Goal: Task Accomplishment & Management: Manage account settings

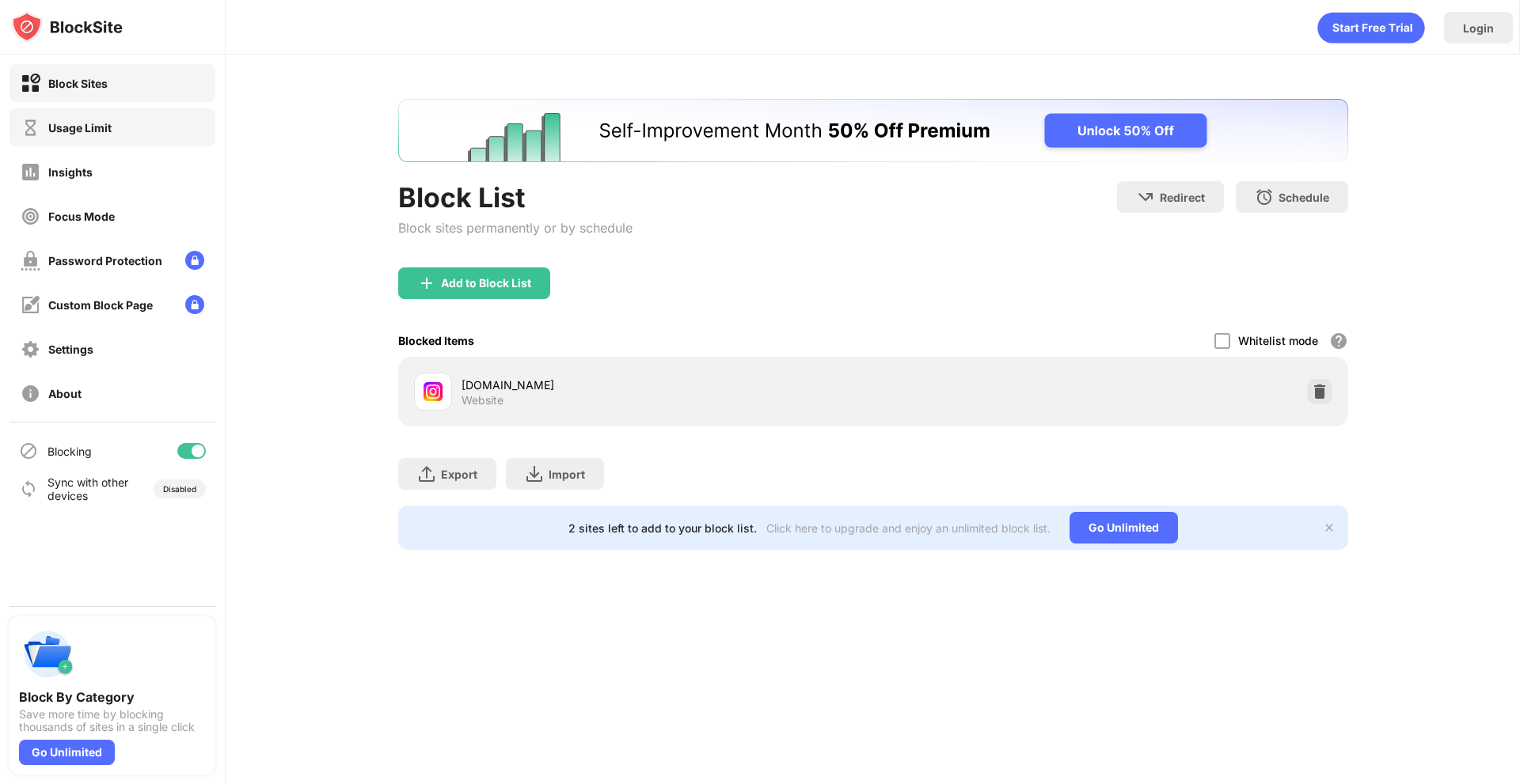
click at [68, 132] on div "Usage Limit" at bounding box center [80, 127] width 63 height 13
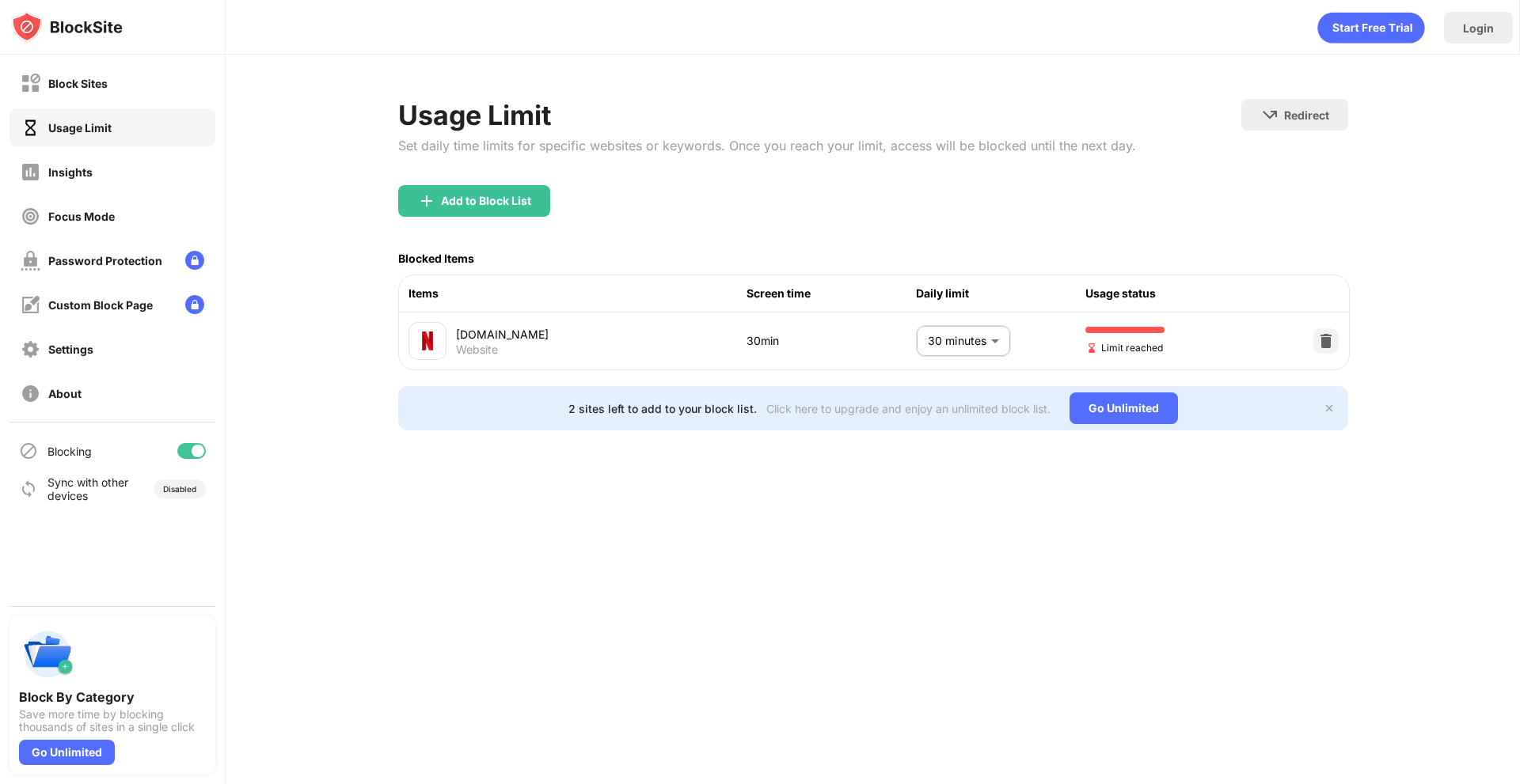
click at [979, 350] on body "Block Sites Usage Limit Insights Focus Mode Password Protection Custom Block Pa…" at bounding box center [760, 392] width 1520 height 784
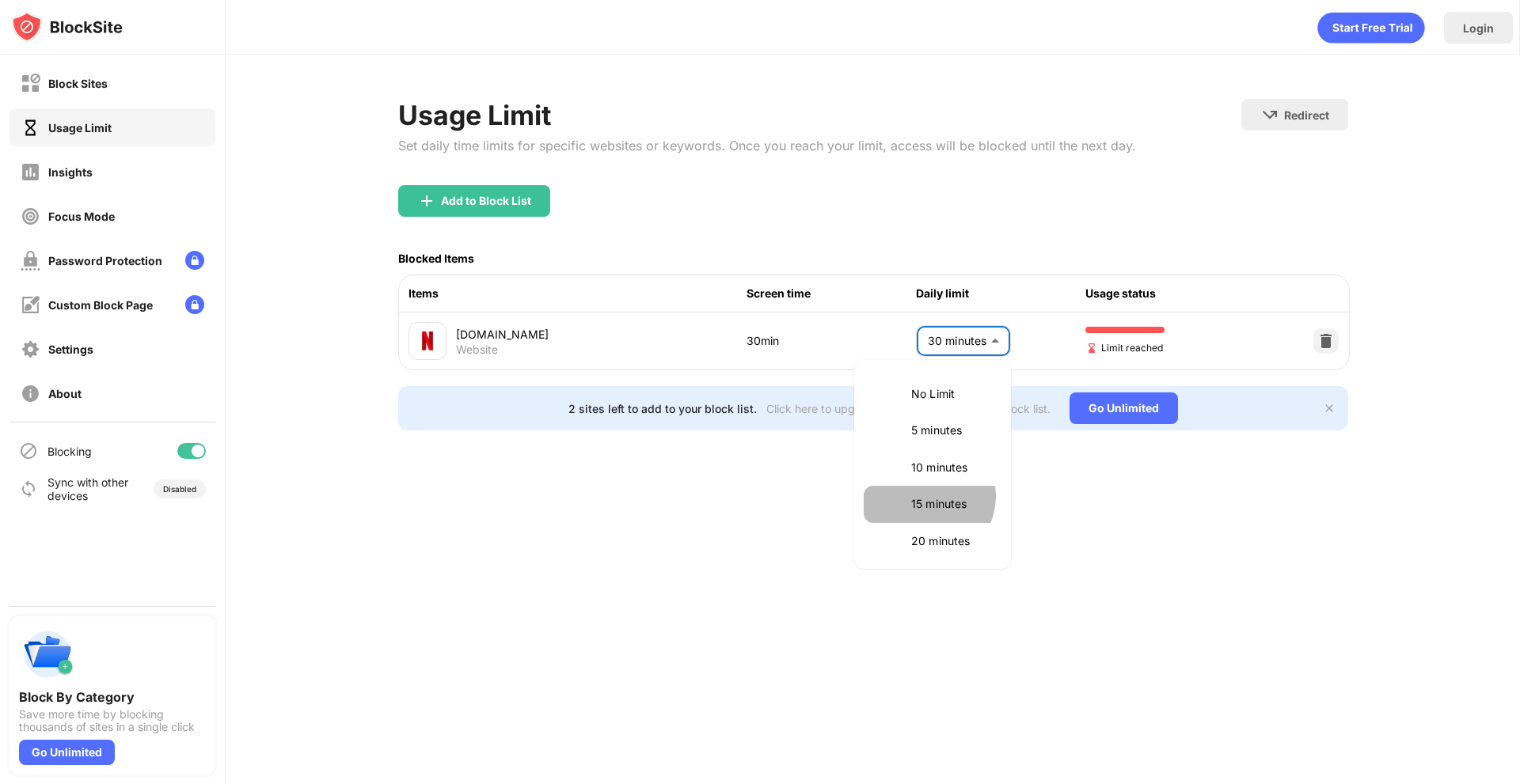
click at [926, 497] on p "15 minutes" at bounding box center [951, 504] width 81 height 17
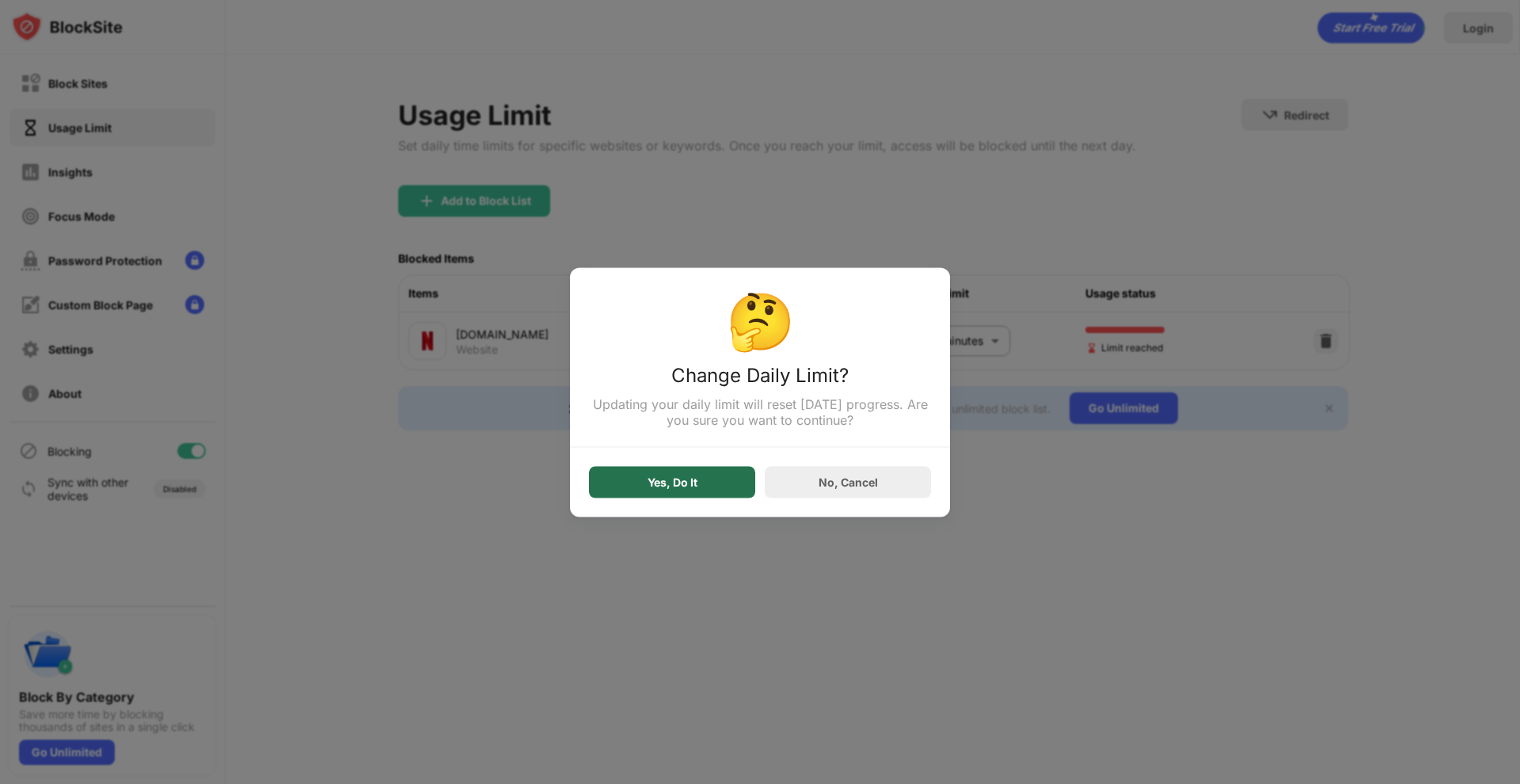
click at [713, 489] on div "Yes, Do It" at bounding box center [672, 482] width 166 height 32
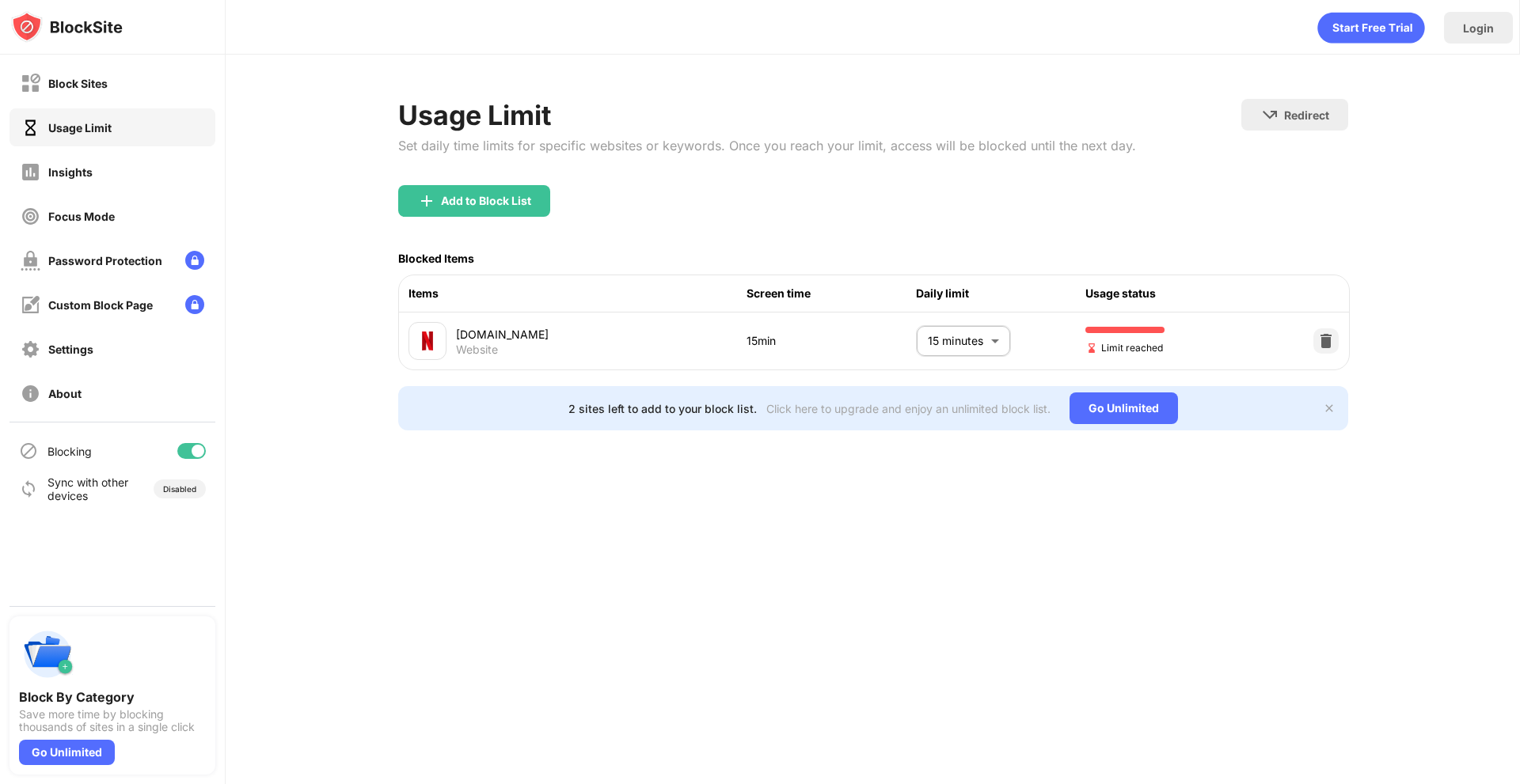
click at [923, 332] on body "Block Sites Usage Limit Insights Focus Mode Password Protection Custom Block Pa…" at bounding box center [760, 392] width 1520 height 784
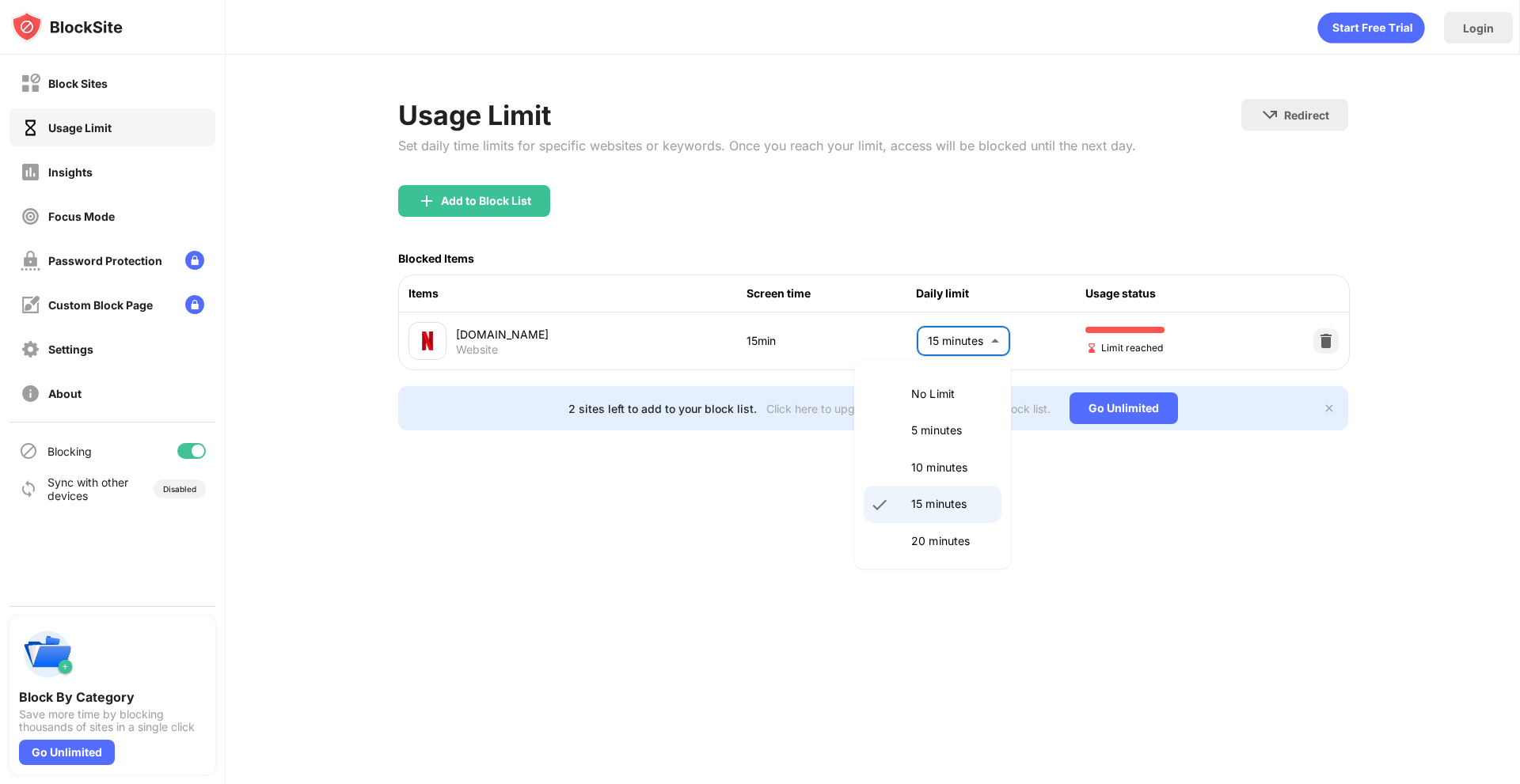
click at [928, 472] on p "10 minutes" at bounding box center [951, 467] width 81 height 17
type input "**"
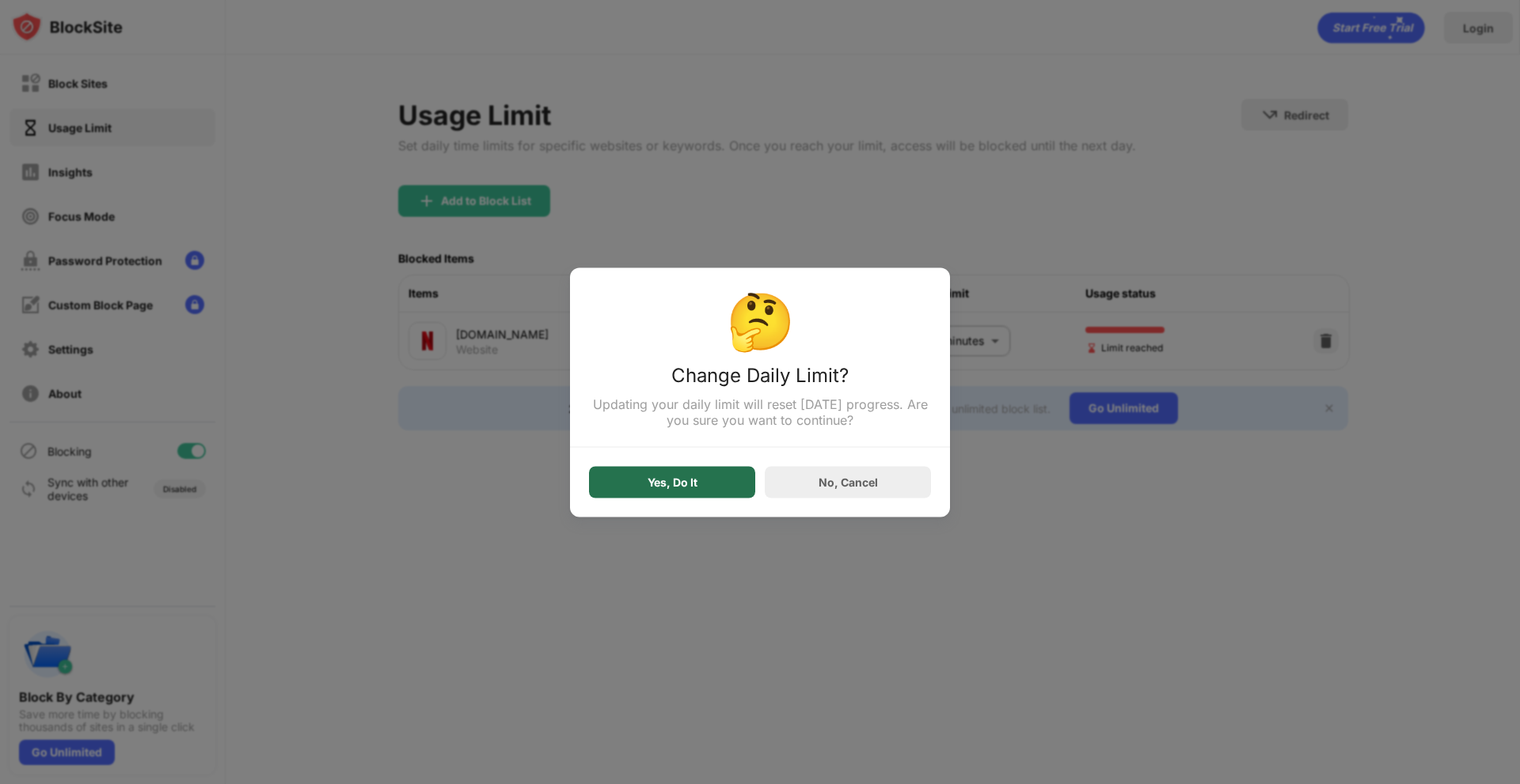
click at [627, 486] on div "Yes, Do It" at bounding box center [672, 482] width 166 height 32
